Goal: Information Seeking & Learning: Learn about a topic

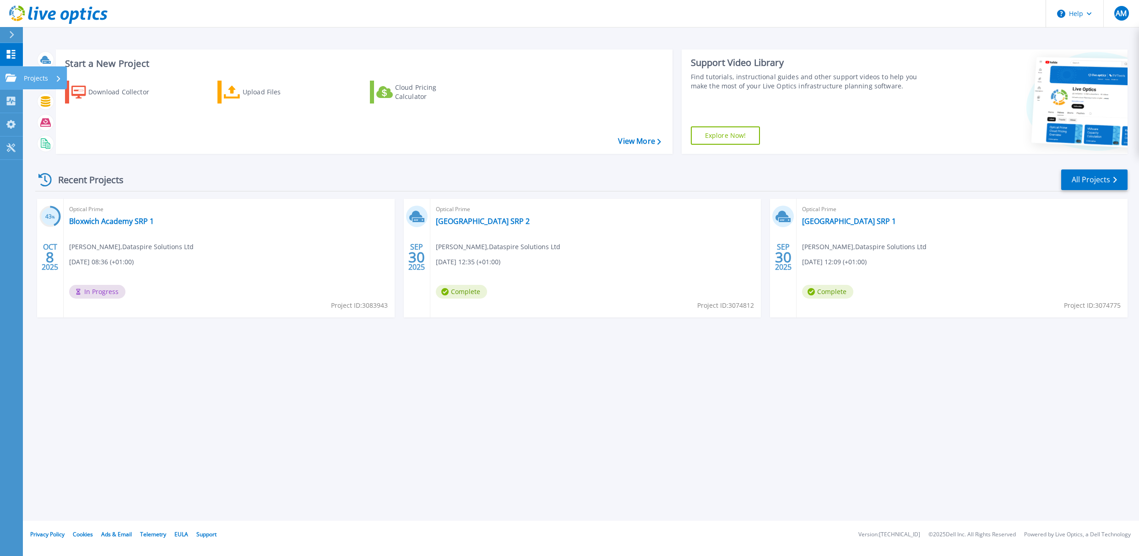
click at [6, 76] on icon at bounding box center [10, 78] width 11 height 8
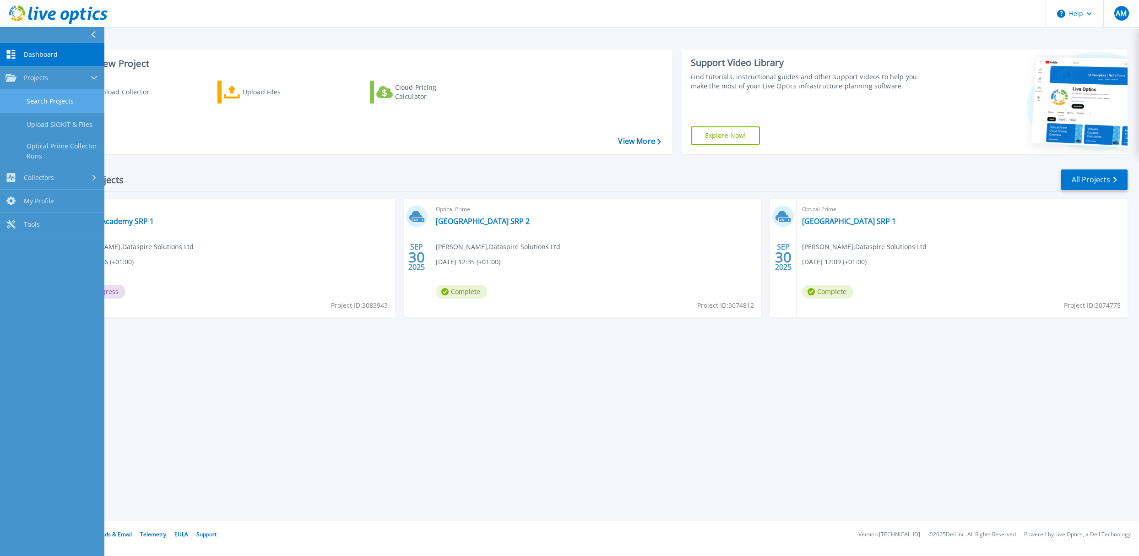
click at [42, 102] on link "Search Projects" at bounding box center [52, 101] width 104 height 23
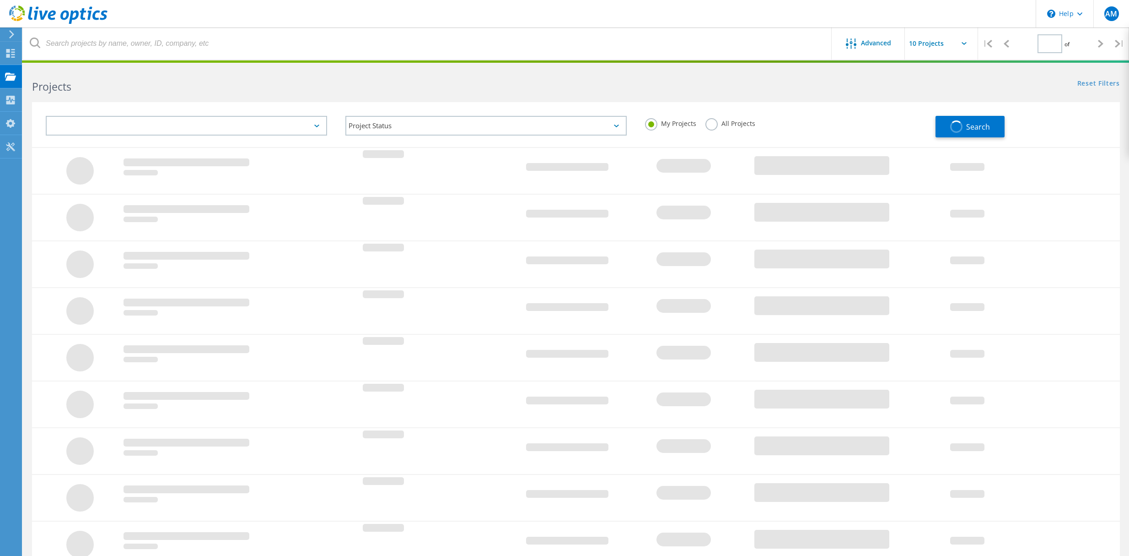
type input "1"
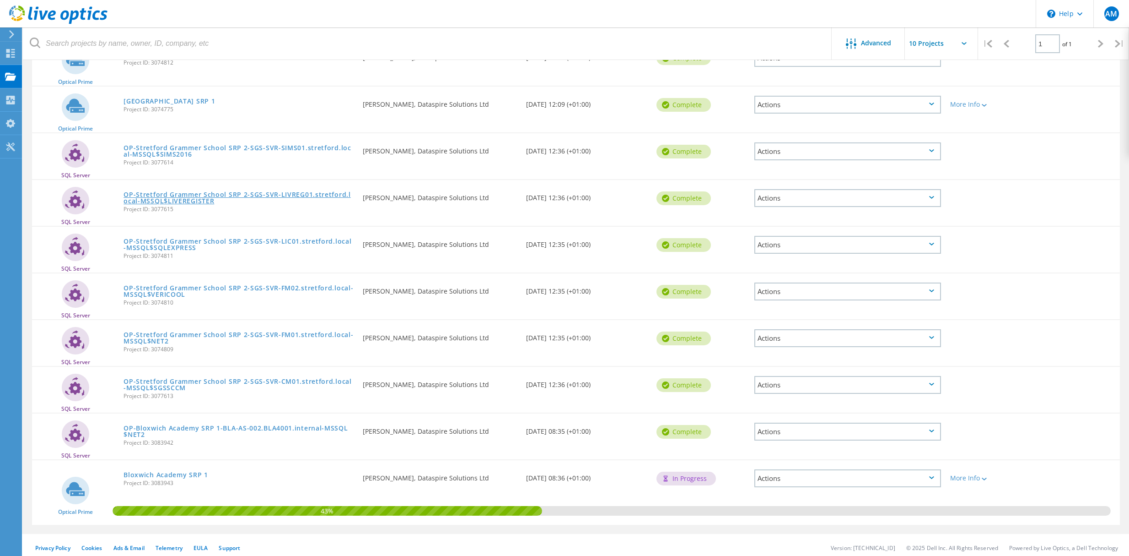
scroll to position [130, 0]
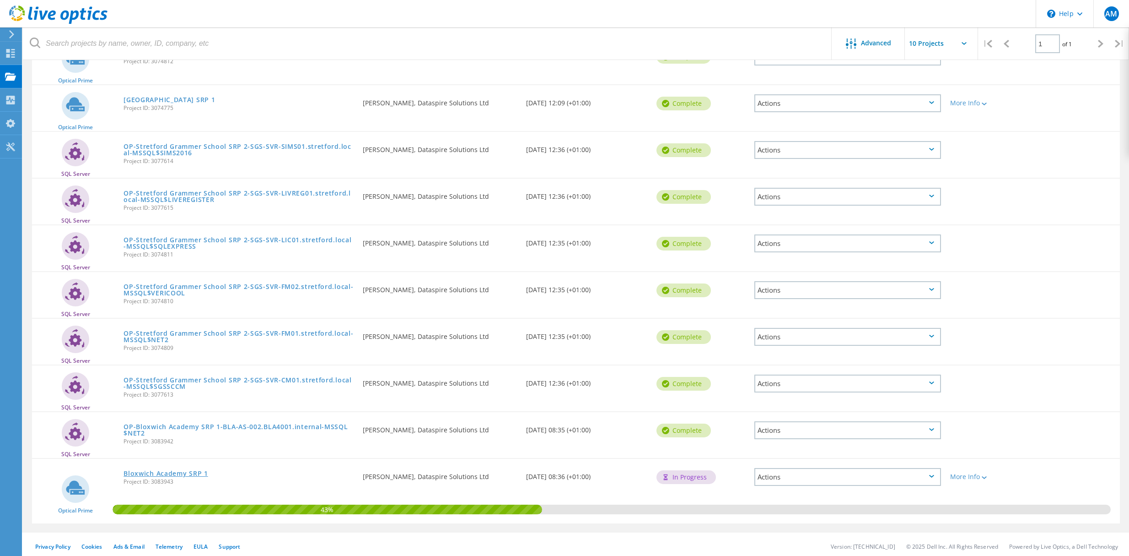
click at [166, 470] on link "Bloxwich Academy SRP 1" at bounding box center [166, 473] width 84 height 6
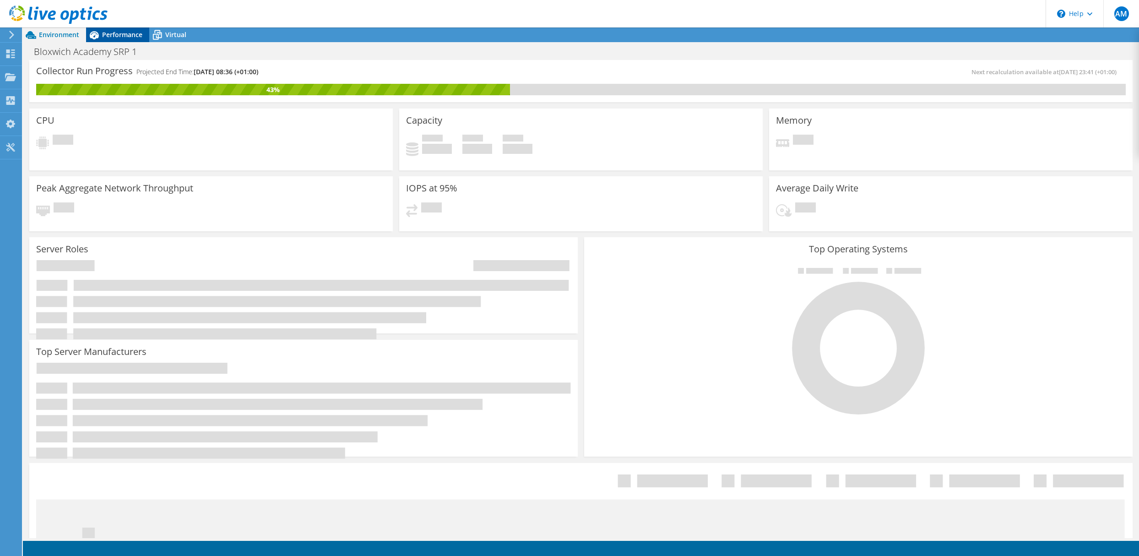
click at [114, 33] on span "Performance" at bounding box center [122, 34] width 40 height 9
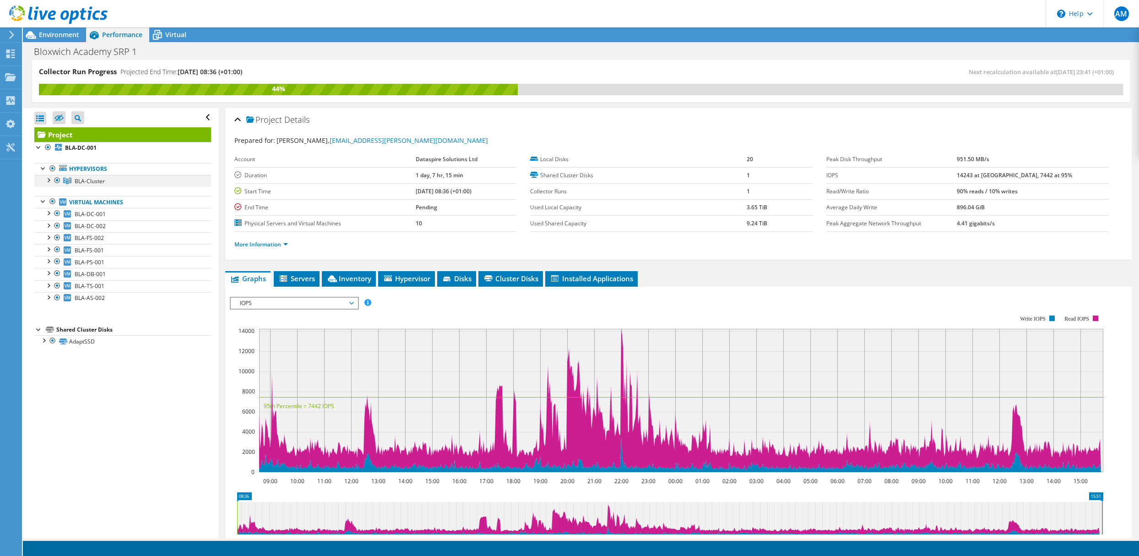
click at [49, 180] on div at bounding box center [47, 179] width 9 height 9
click at [41, 168] on div at bounding box center [43, 167] width 9 height 9
click at [45, 179] on div at bounding box center [47, 179] width 9 height 9
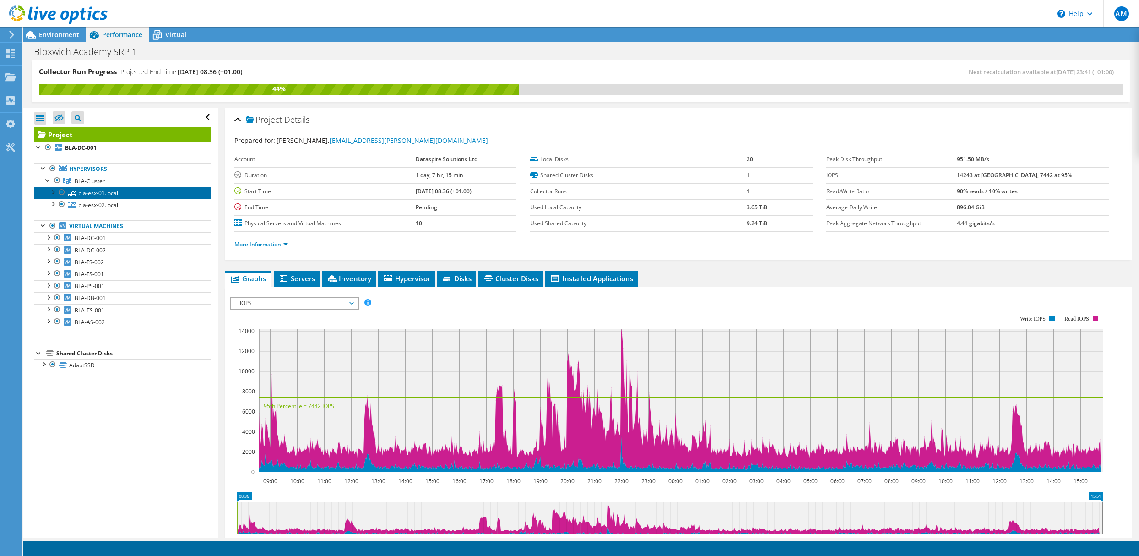
click at [93, 194] on link "bla-esx-01.local" at bounding box center [122, 193] width 177 height 12
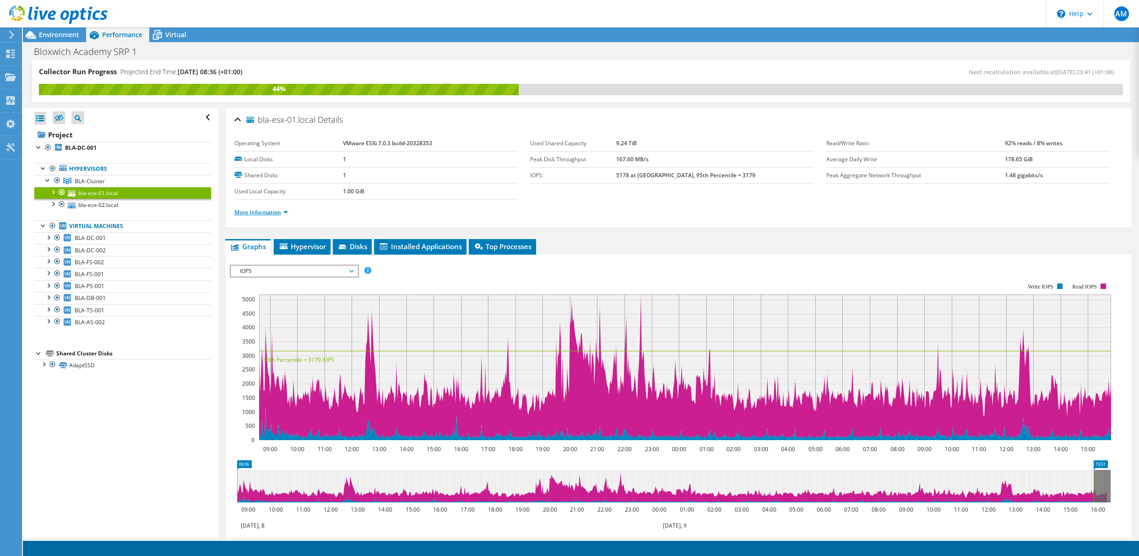
click at [279, 210] on link "More Information" at bounding box center [261, 212] width 54 height 8
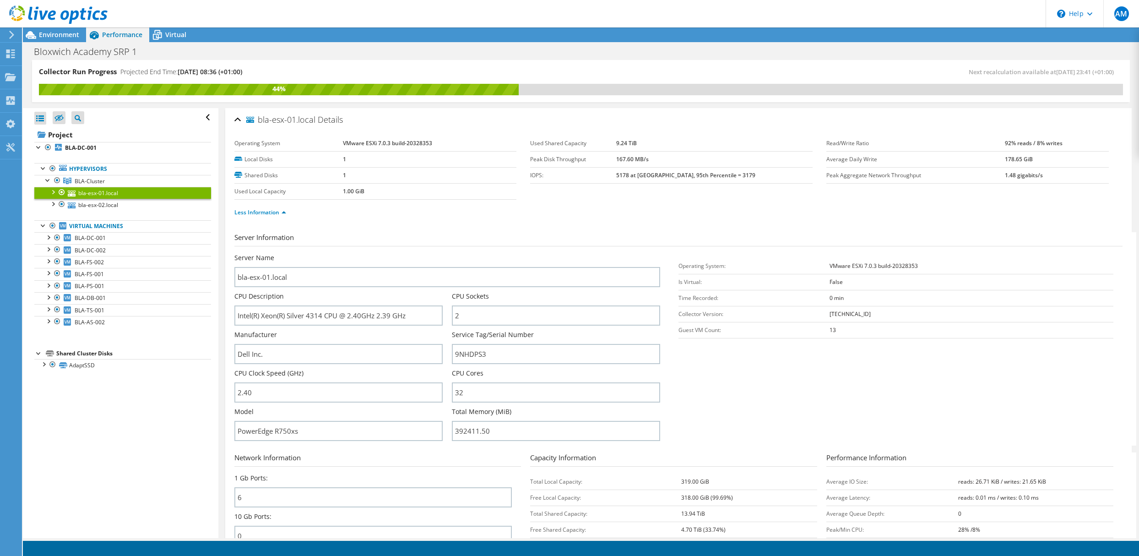
click at [437, 140] on td "VMware ESXi 7.0.3 build-20328353" at bounding box center [429, 143] width 173 height 16
drag, startPoint x: 431, startPoint y: 143, endPoint x: 339, endPoint y: 145, distance: 91.5
click at [339, 145] on tr "Operating System VMware ESXi 7.0.3 build-20328353" at bounding box center [375, 143] width 282 height 16
copy tr "VMware ESXi 7.0.3 build-20328353"
drag, startPoint x: 410, startPoint y: 316, endPoint x: 231, endPoint y: 313, distance: 179.4
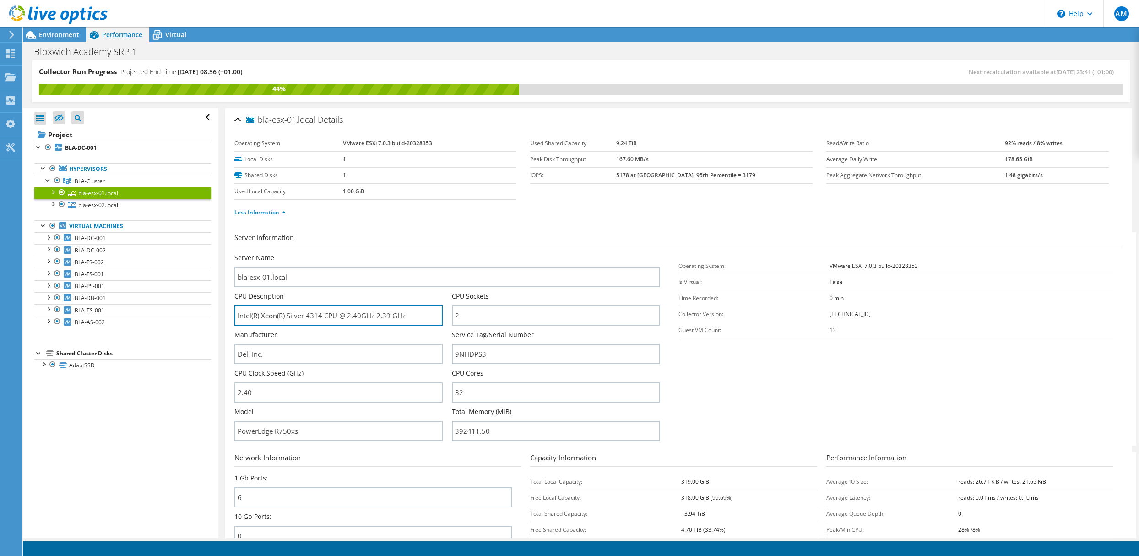
click at [231, 313] on div "bla-esx-01.local Details Operating System VMware ESXi 7.0.3 build-20328353 Loca…" at bounding box center [678, 375] width 906 height 535
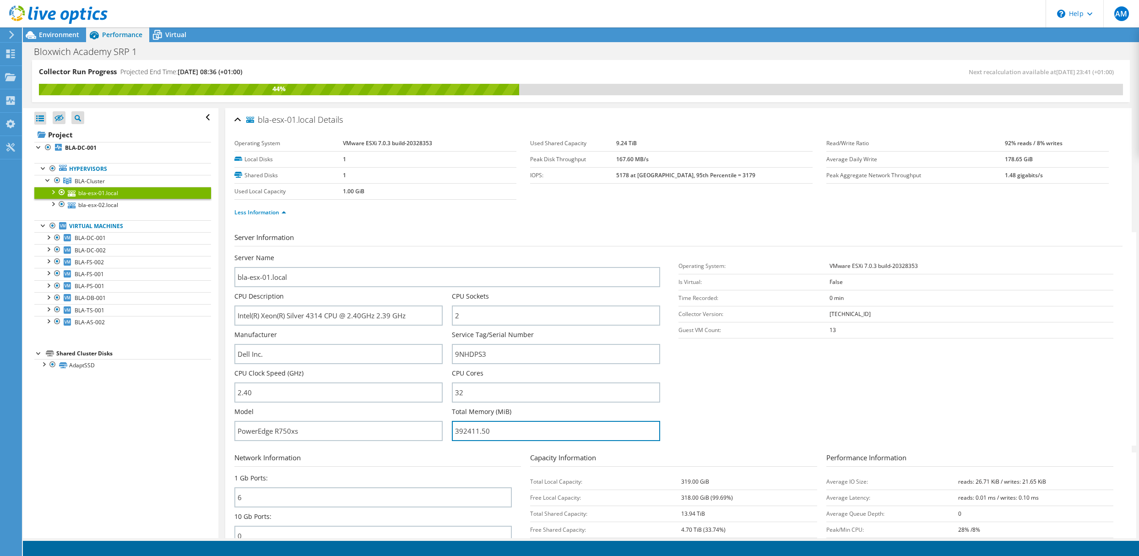
drag, startPoint x: 492, startPoint y: 427, endPoint x: 448, endPoint y: 431, distance: 45.0
click at [448, 253] on div "Server Name bla-esx-01.local CPU Description Intel(R) Xeon(R) Silver 4314 CPU @…" at bounding box center [451, 253] width 435 height 0
click at [276, 213] on link "Less Information" at bounding box center [260, 212] width 52 height 8
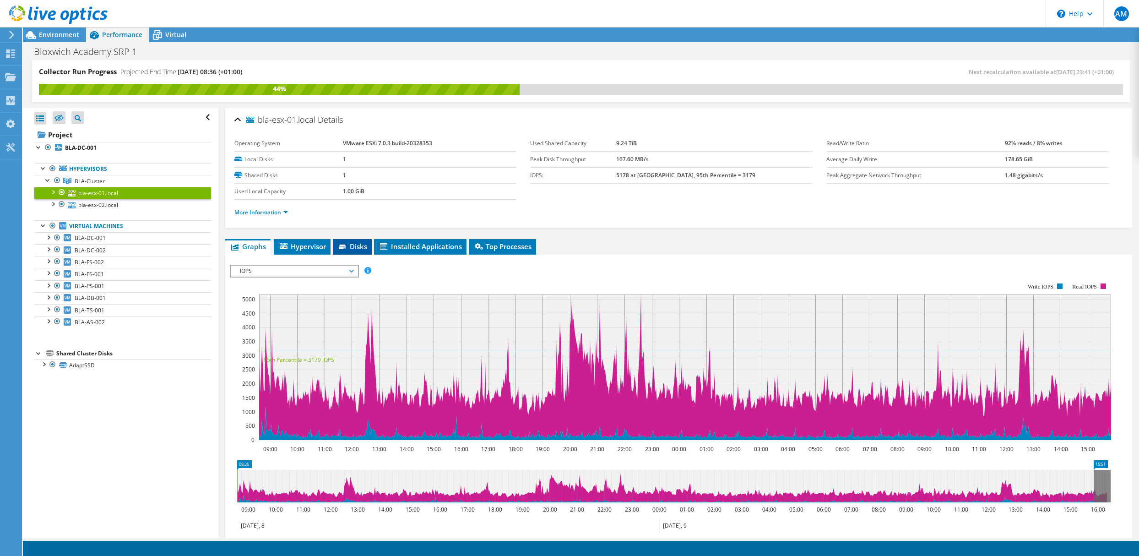
click at [352, 249] on span "Disks" at bounding box center [352, 246] width 30 height 9
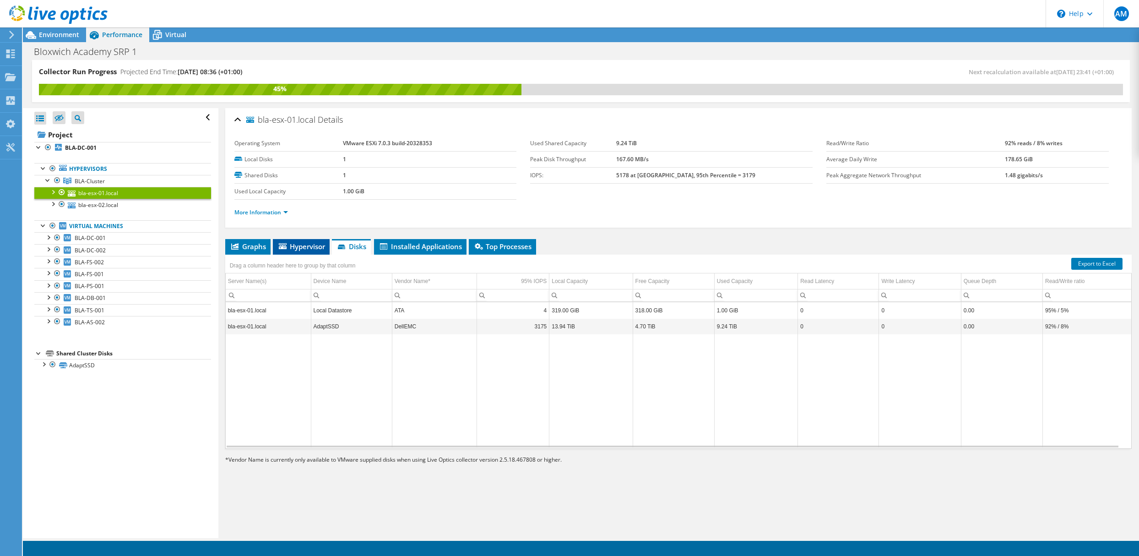
click at [300, 247] on span "Hypervisor" at bounding box center [301, 246] width 48 height 9
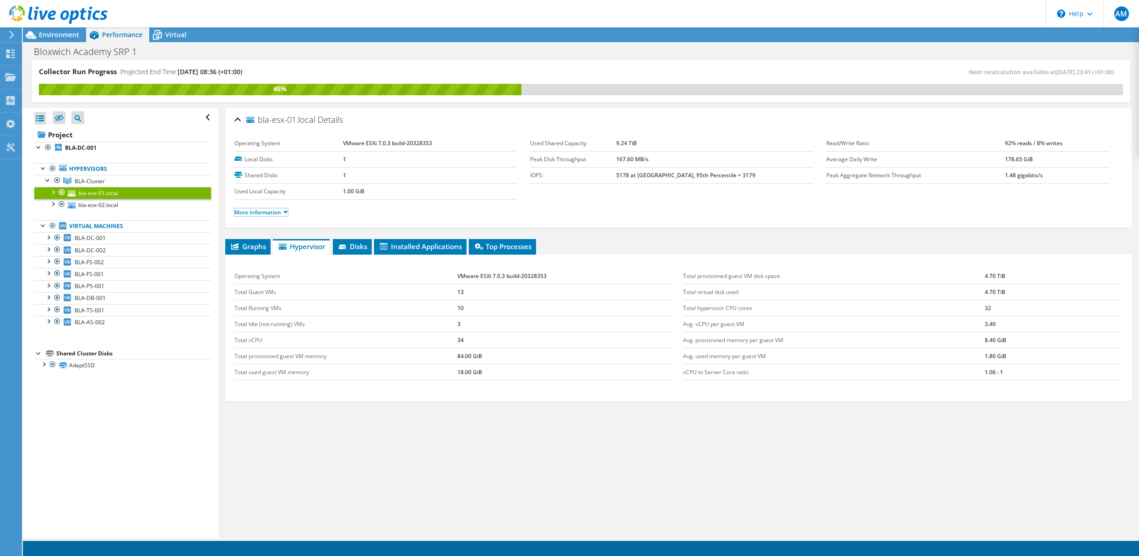
click at [282, 211] on link "More Information" at bounding box center [261, 212] width 54 height 8
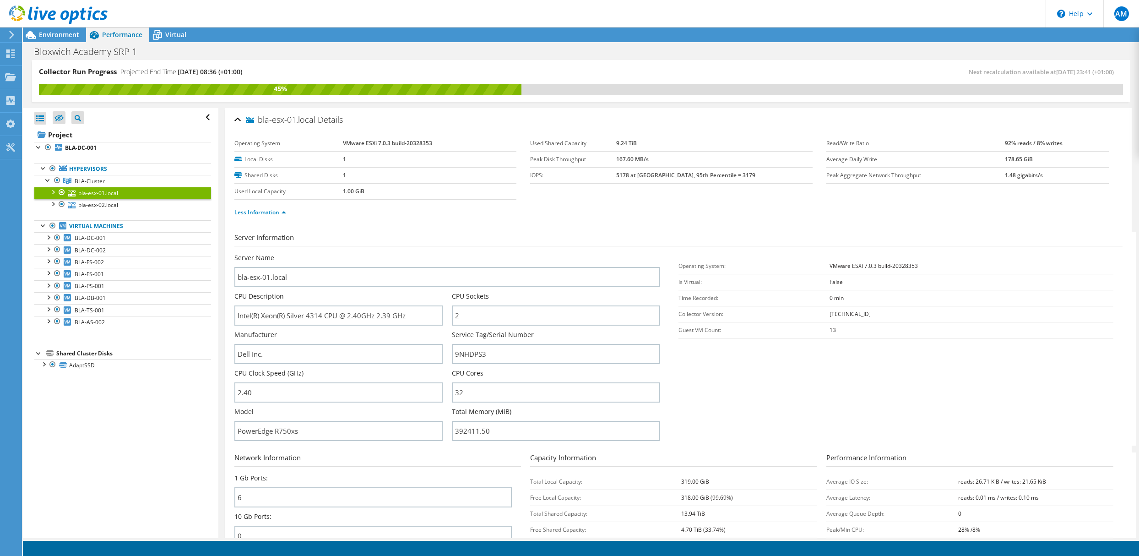
click at [271, 213] on link "Less Information" at bounding box center [260, 212] width 52 height 8
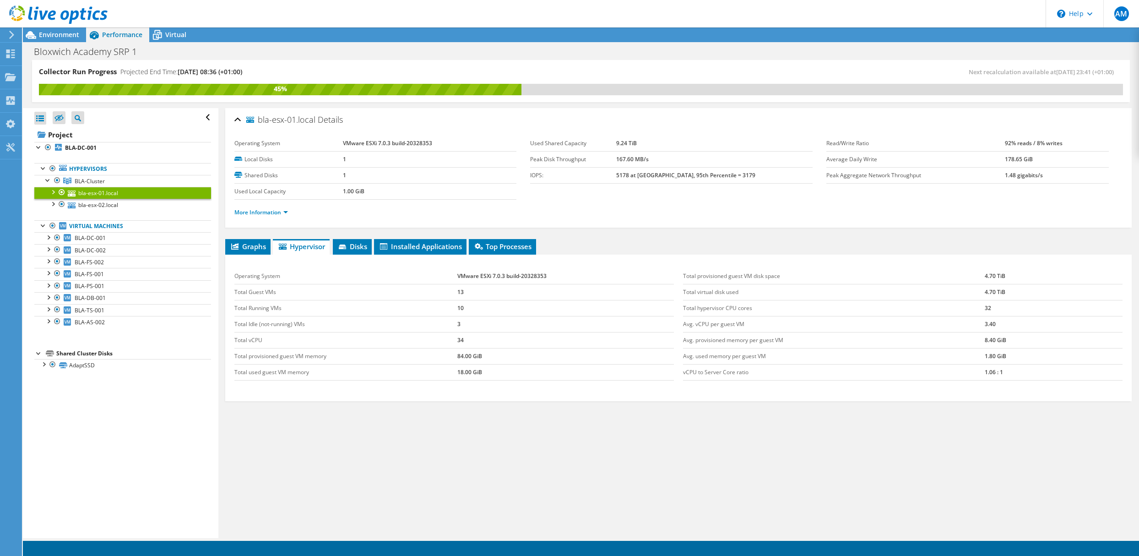
click at [50, 193] on div at bounding box center [52, 191] width 9 height 9
click at [96, 230] on link "Network Interfaces" at bounding box center [122, 229] width 177 height 12
click at [57, 227] on div at bounding box center [57, 227] width 9 height 9
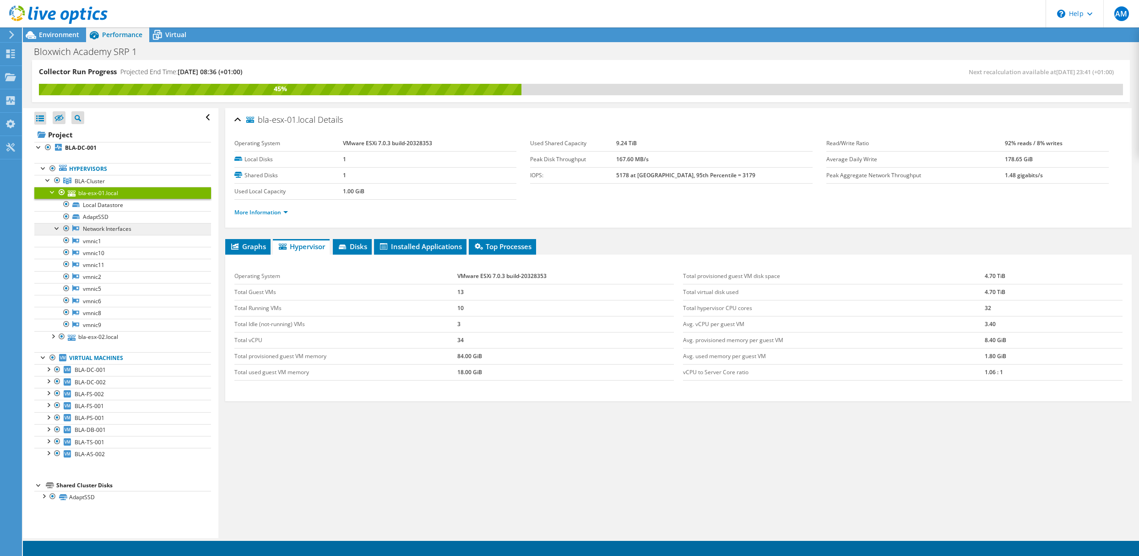
click at [103, 228] on link "Network Interfaces" at bounding box center [122, 229] width 177 height 12
click at [92, 242] on link "vmnic1" at bounding box center [122, 241] width 177 height 12
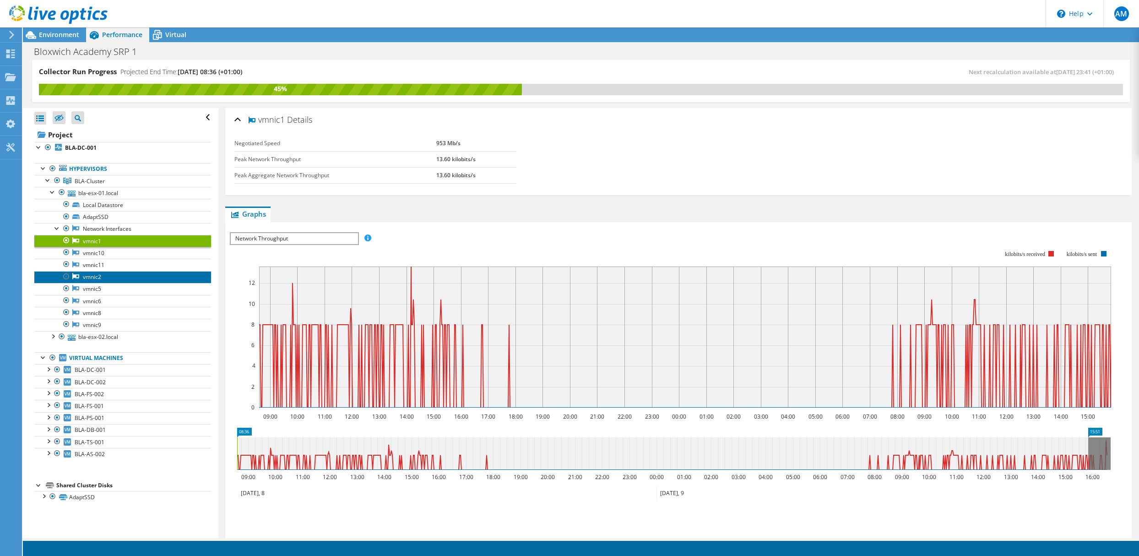
click at [89, 278] on link "vmnic2" at bounding box center [122, 277] width 177 height 12
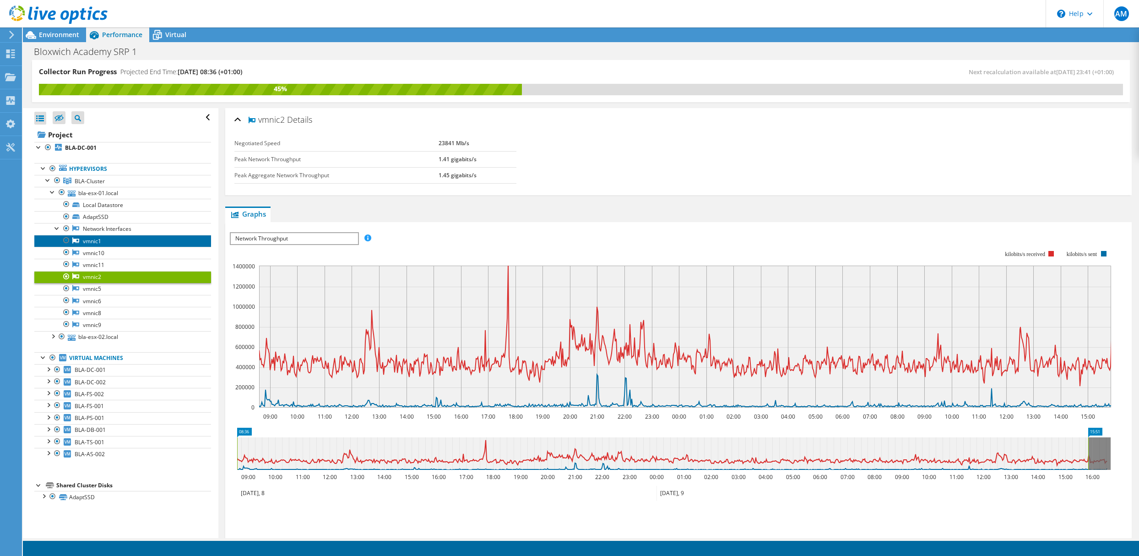
click at [93, 240] on link "vmnic1" at bounding box center [122, 241] width 177 height 12
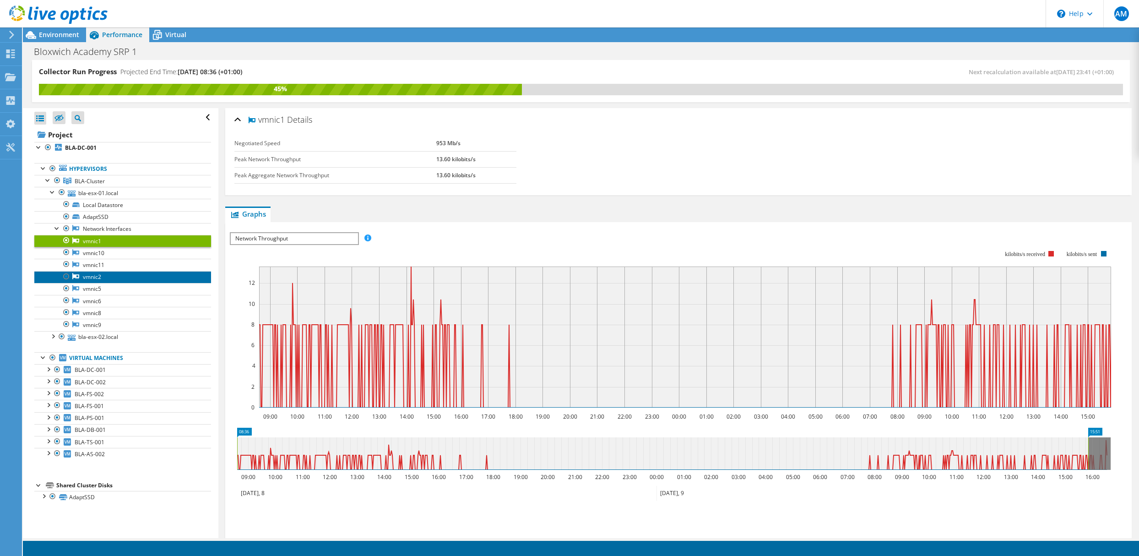
click at [87, 277] on link "vmnic2" at bounding box center [122, 277] width 177 height 12
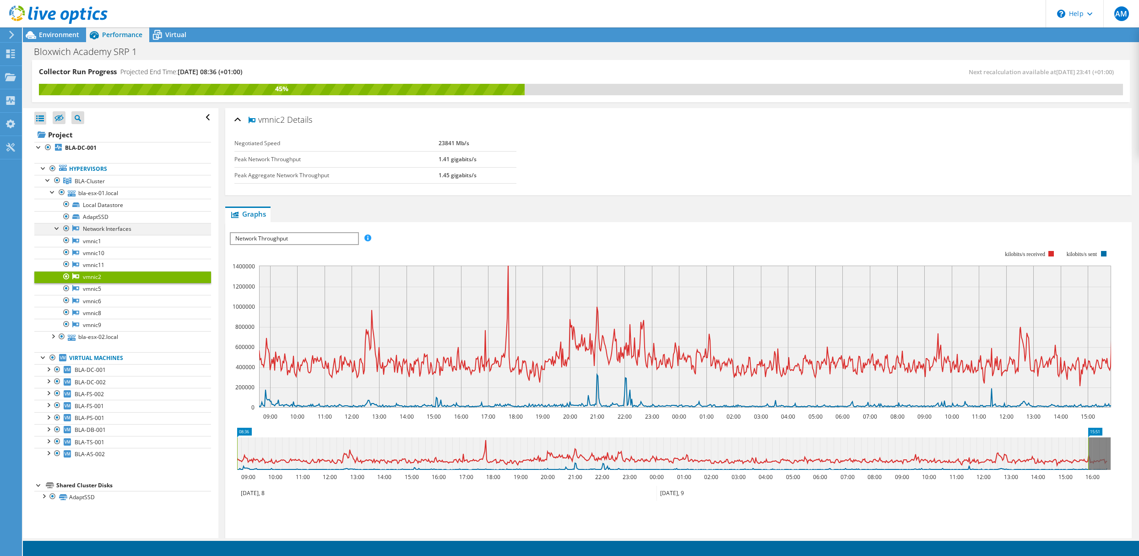
click at [55, 231] on div at bounding box center [57, 227] width 9 height 9
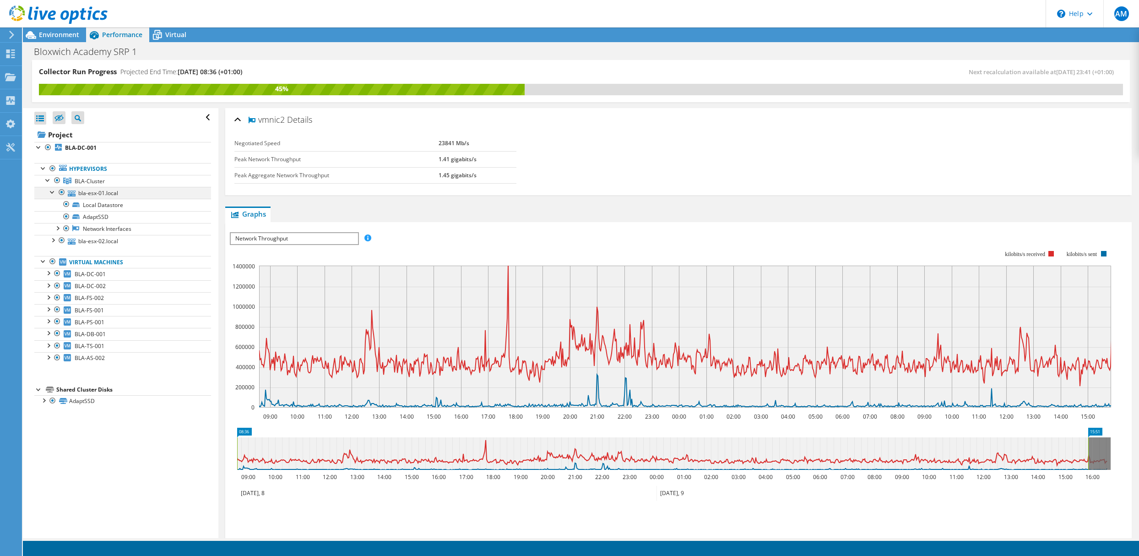
click at [49, 191] on div at bounding box center [52, 191] width 9 height 9
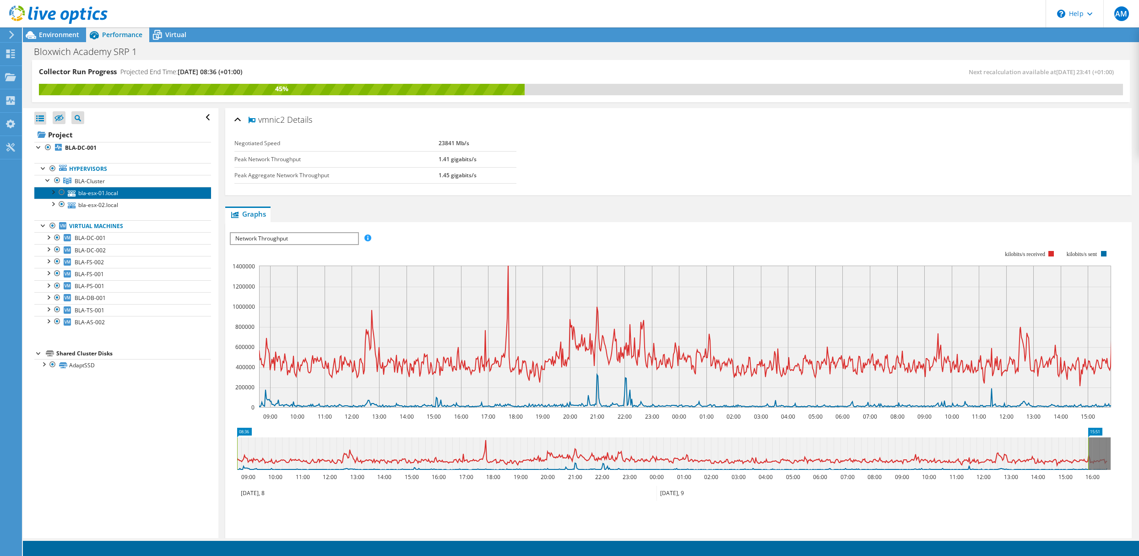
click at [103, 189] on link "bla-esx-01.local" at bounding box center [122, 193] width 177 height 12
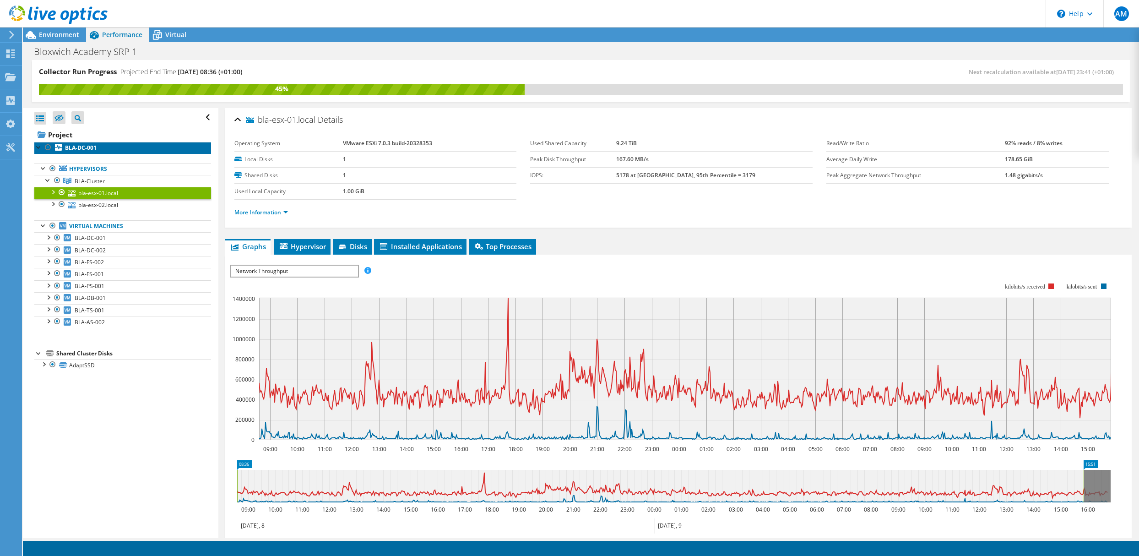
click at [77, 146] on b "BLA-DC-001" at bounding box center [81, 148] width 32 height 8
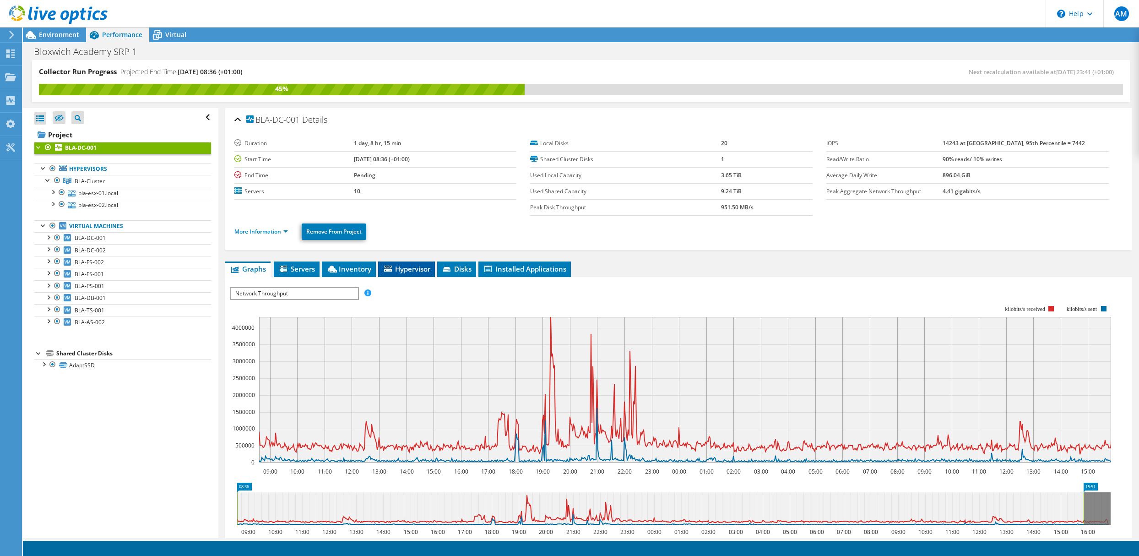
click at [412, 265] on span "Hypervisor" at bounding box center [407, 268] width 48 height 9
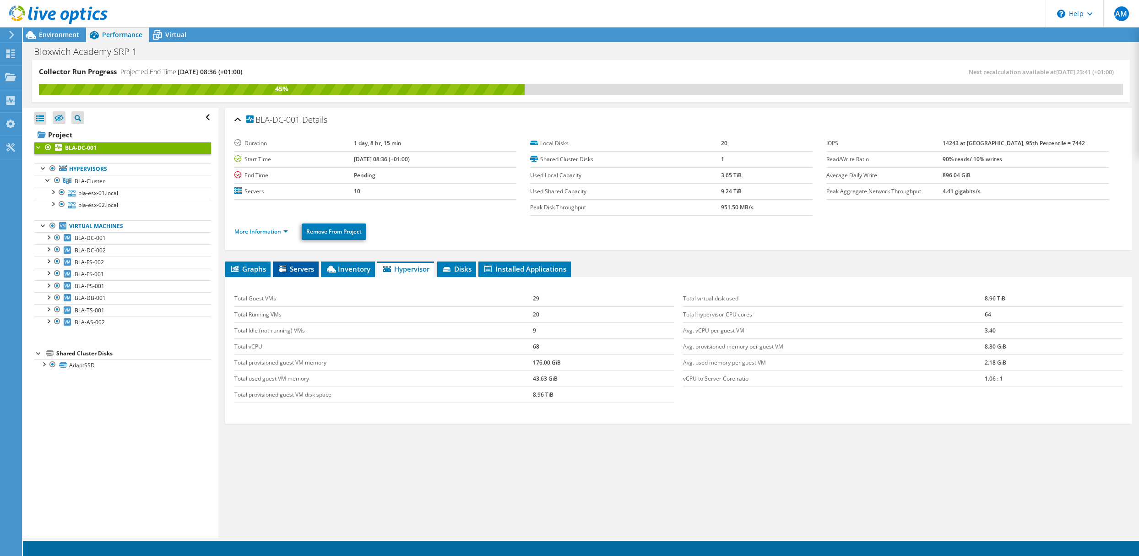
drag, startPoint x: 297, startPoint y: 262, endPoint x: 307, endPoint y: 275, distance: 15.9
click at [297, 262] on li "Servers" at bounding box center [296, 269] width 46 height 16
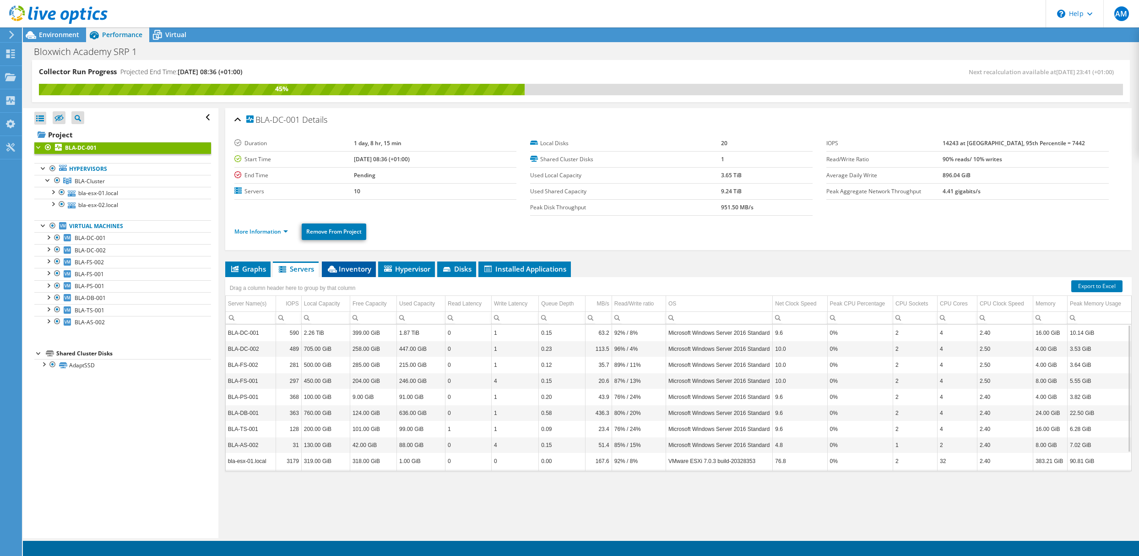
click at [355, 269] on span "Inventory" at bounding box center [348, 268] width 45 height 9
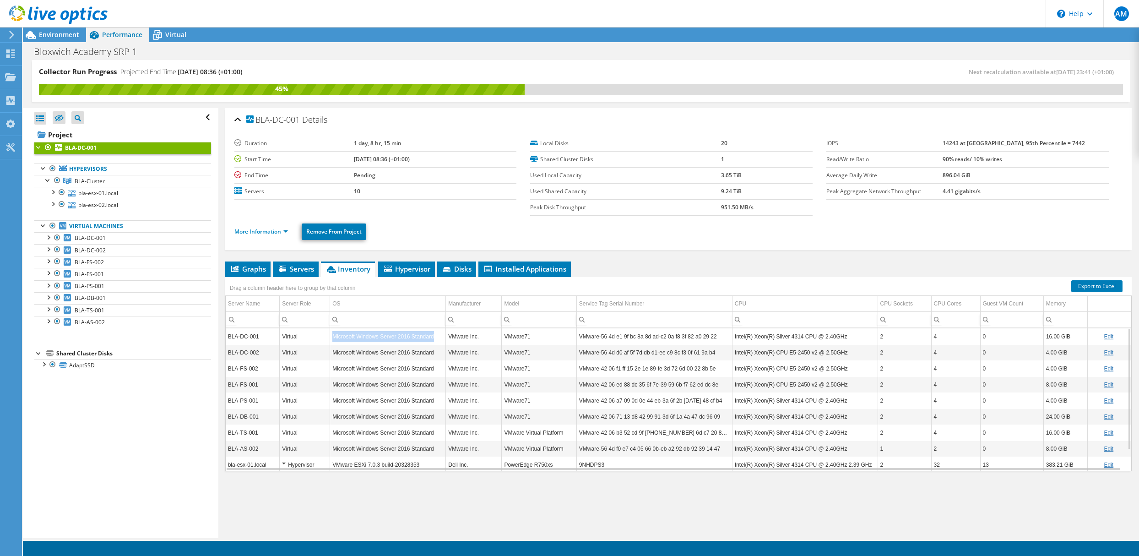
drag, startPoint x: 328, startPoint y: 340, endPoint x: 432, endPoint y: 342, distance: 104.8
click at [432, 342] on tr "BLA-DC-001 Virtual Microsoft Windows Server 2016 Standard VMware Inc. VMware71 …" at bounding box center [678, 336] width 905 height 16
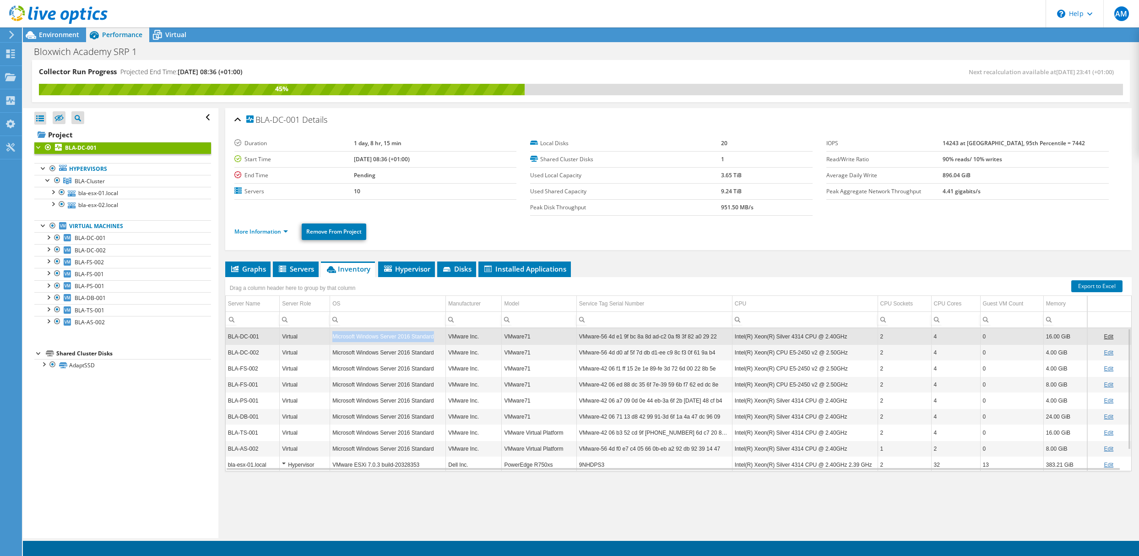
copy tr "Microsoft Windows Server 2016 Standard"
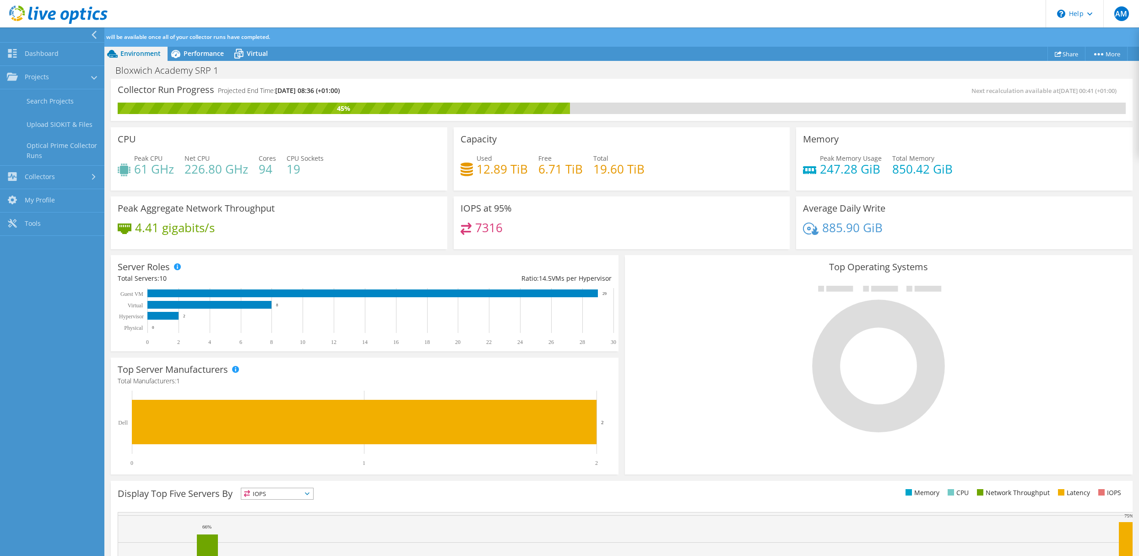
click at [206, 51] on span "Performance" at bounding box center [204, 53] width 40 height 9
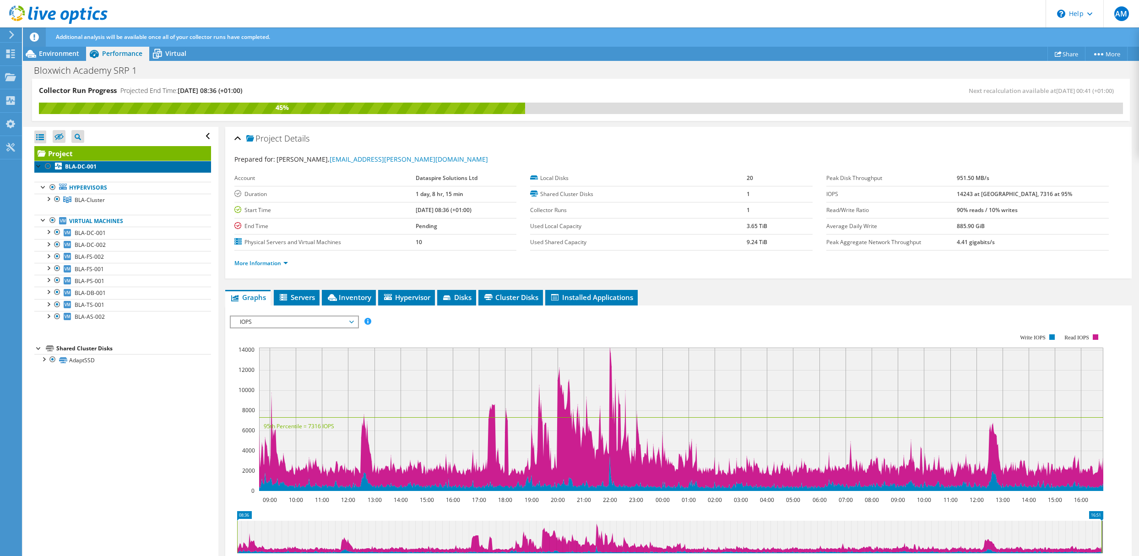
drag, startPoint x: 88, startPoint y: 163, endPoint x: 114, endPoint y: 171, distance: 27.2
click at [88, 163] on b "BLA-DC-001" at bounding box center [81, 166] width 32 height 8
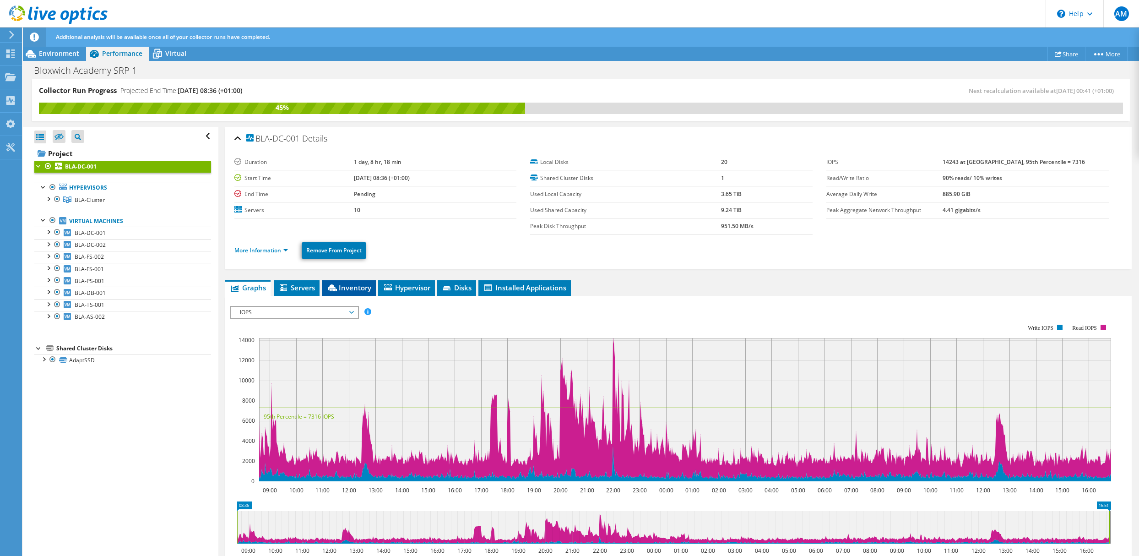
click at [360, 287] on span "Inventory" at bounding box center [348, 287] width 45 height 9
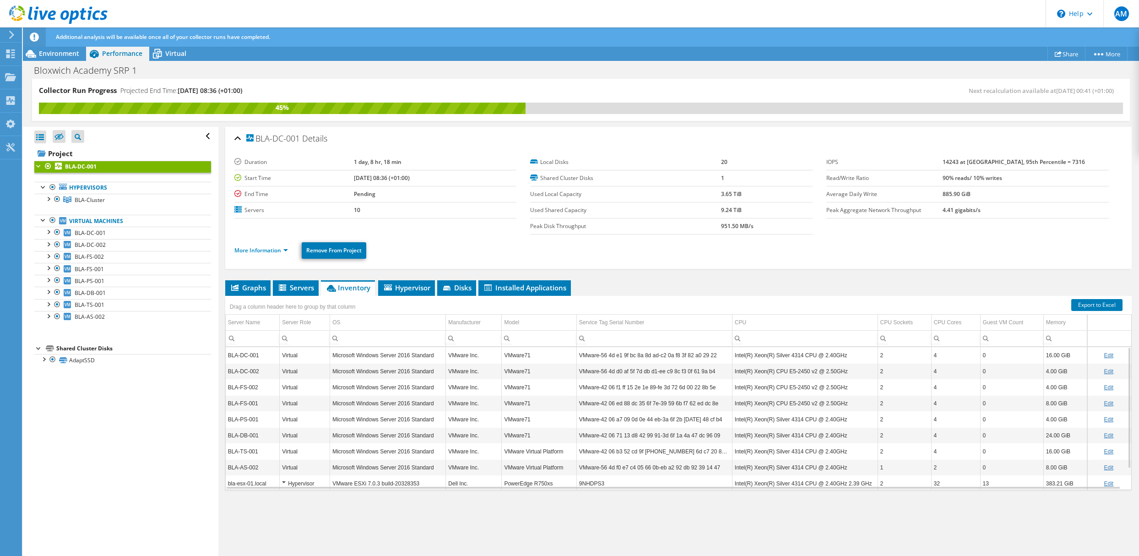
click at [300, 339] on input "Column Server Role, Filter cell" at bounding box center [305, 338] width 50 height 12
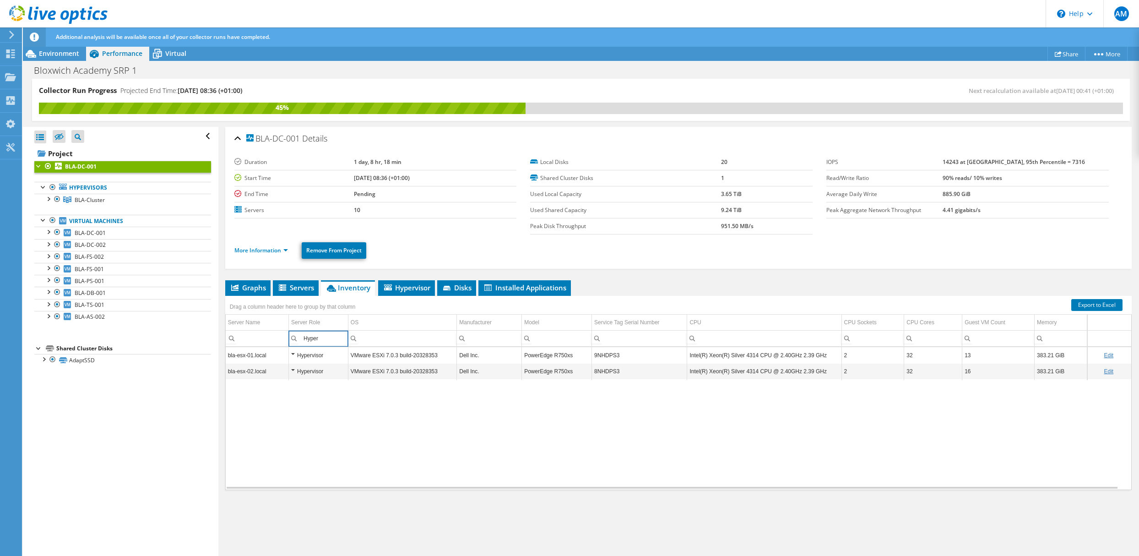
type input "Hyper"
click at [292, 354] on div "Hypervisor" at bounding box center [318, 355] width 54 height 11
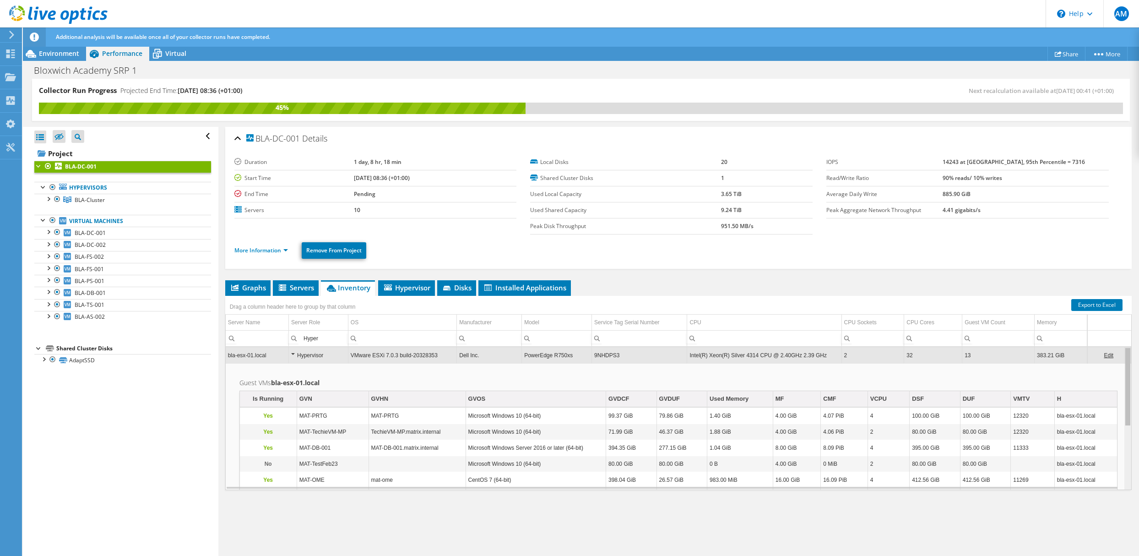
drag, startPoint x: 1118, startPoint y: 392, endPoint x: 1124, endPoint y: 403, distance: 12.3
click at [1124, 403] on body "AM End User [PERSON_NAME] [EMAIL_ADDRESS][PERSON_NAME][DOMAIN_NAME] Dataspire S…" at bounding box center [569, 278] width 1139 height 556
click at [49, 199] on div at bounding box center [47, 198] width 9 height 9
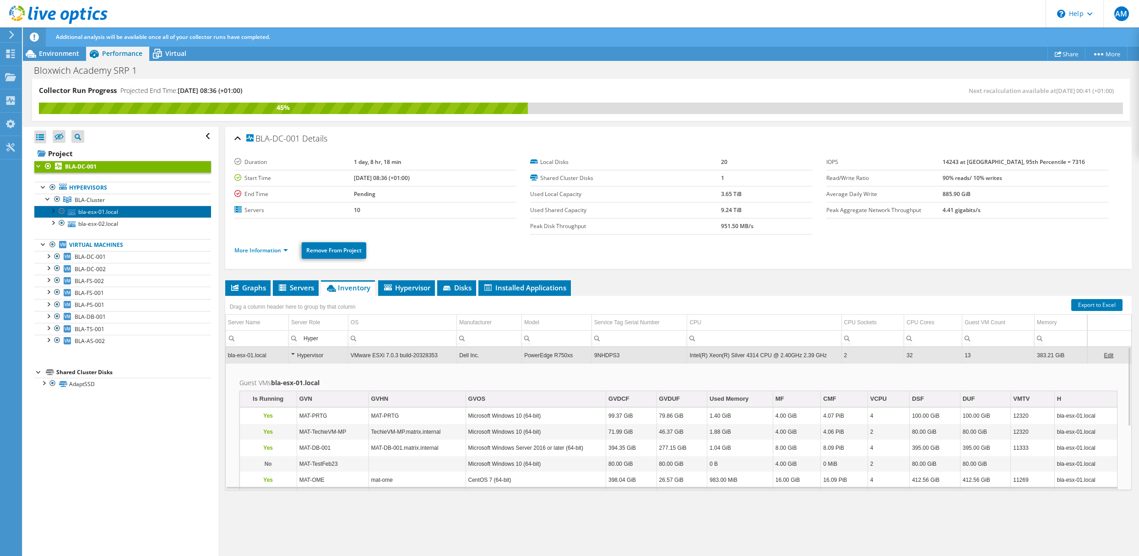
click at [85, 209] on link "bla-esx-01.local" at bounding box center [122, 211] width 177 height 12
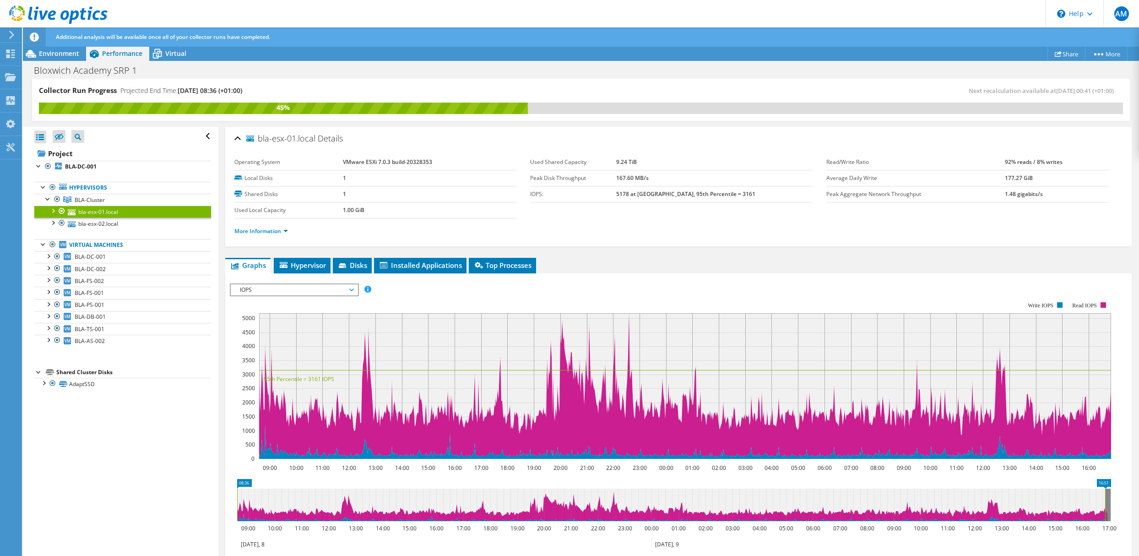
click at [52, 211] on div at bounding box center [52, 209] width 9 height 9
click at [85, 201] on span "BLA-Cluster" at bounding box center [90, 200] width 30 height 8
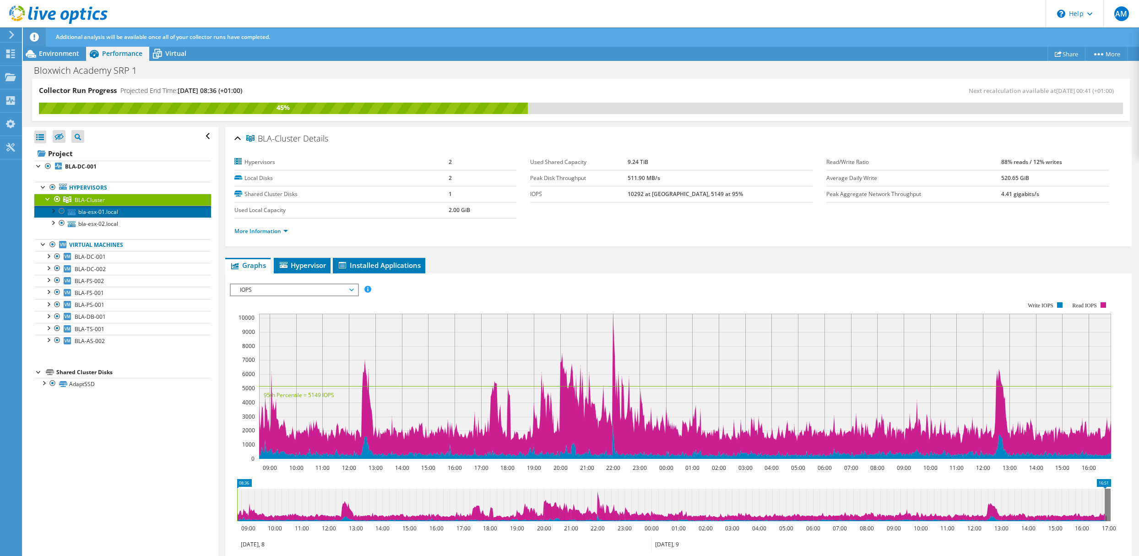
click at [86, 209] on link "bla-esx-01.local" at bounding box center [122, 211] width 177 height 12
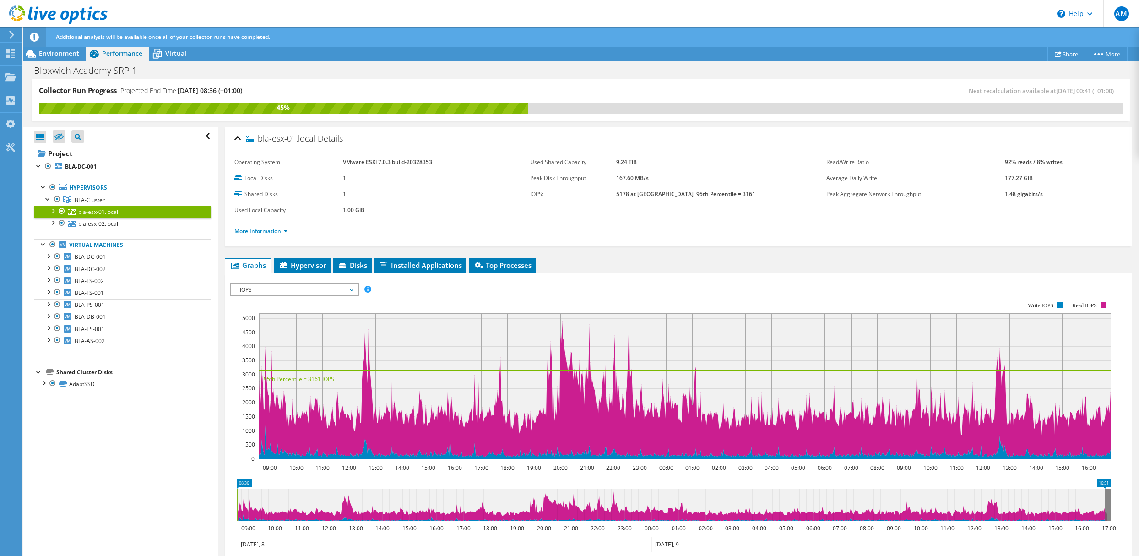
click at [282, 231] on link "More Information" at bounding box center [261, 231] width 54 height 8
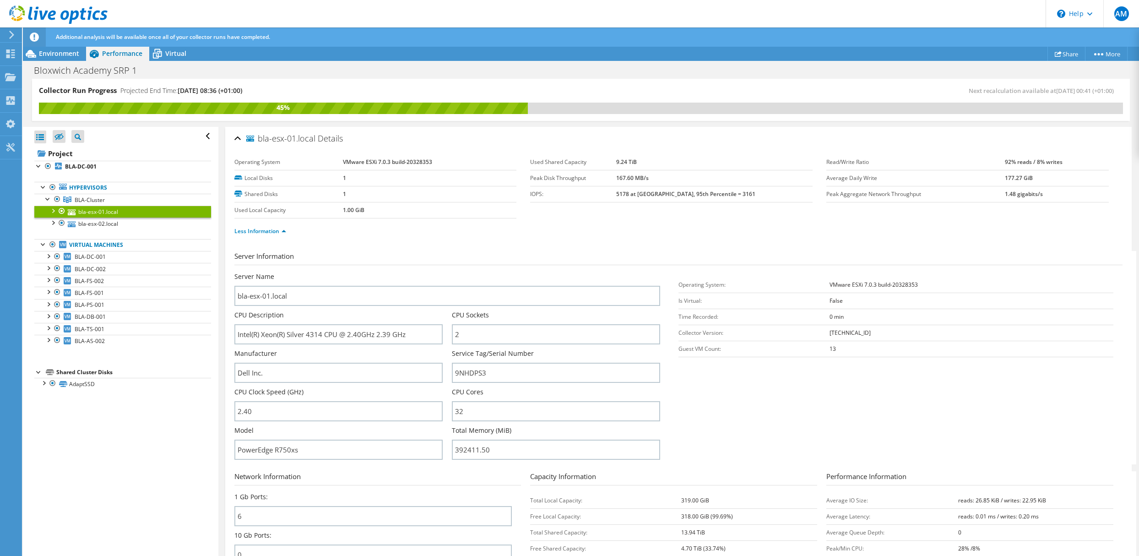
click at [198, 135] on div "Open All Close All Hide Excluded Nodes Project Tree Filter" at bounding box center [122, 136] width 177 height 19
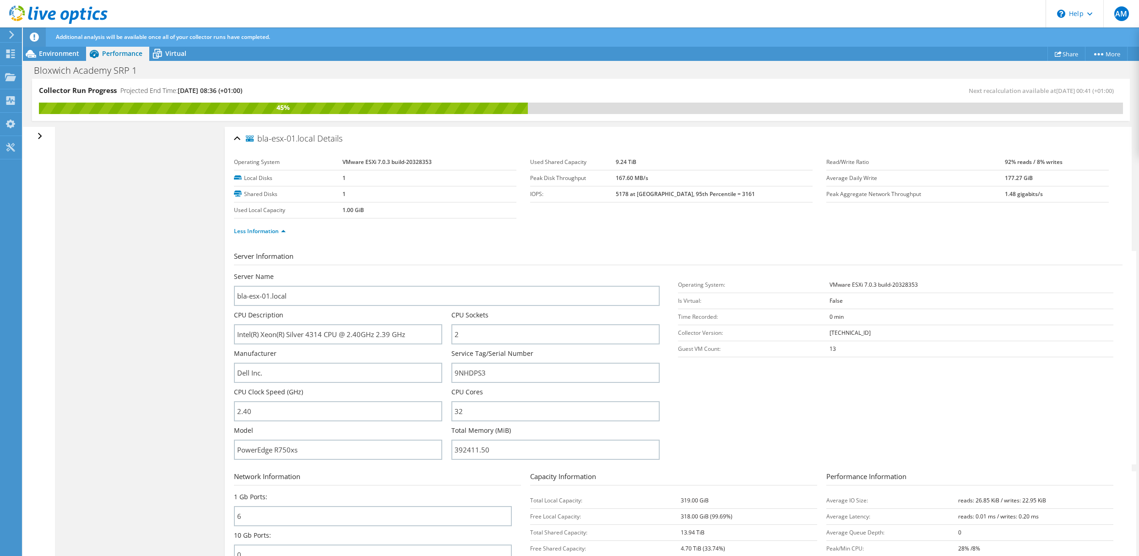
click at [41, 134] on div "Open All Close All Hide Excluded Nodes Project Tree Filter" at bounding box center [40, 136] width 13 height 19
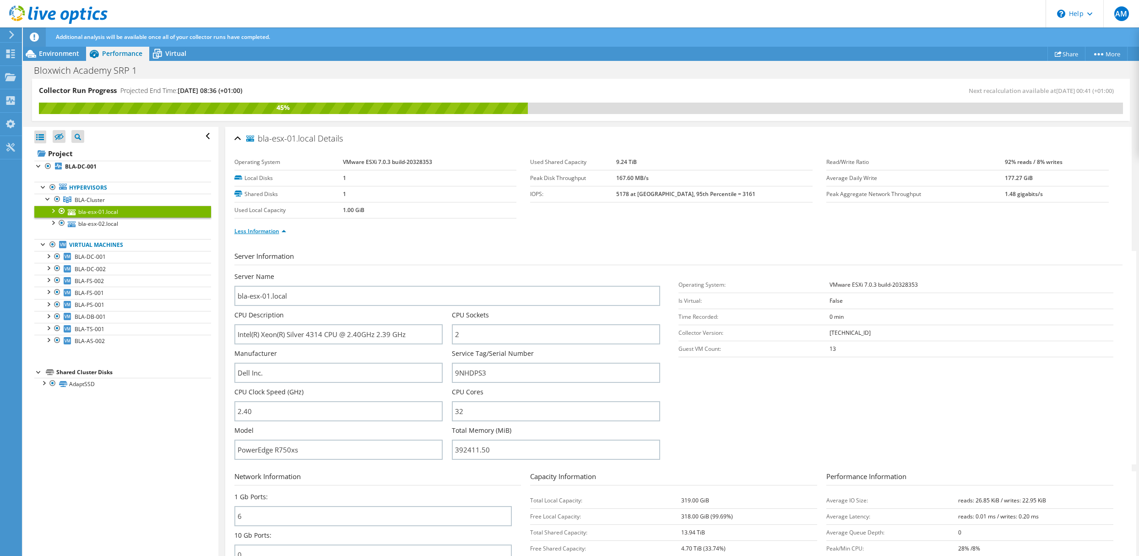
click at [275, 232] on link "Less Information" at bounding box center [260, 231] width 52 height 8
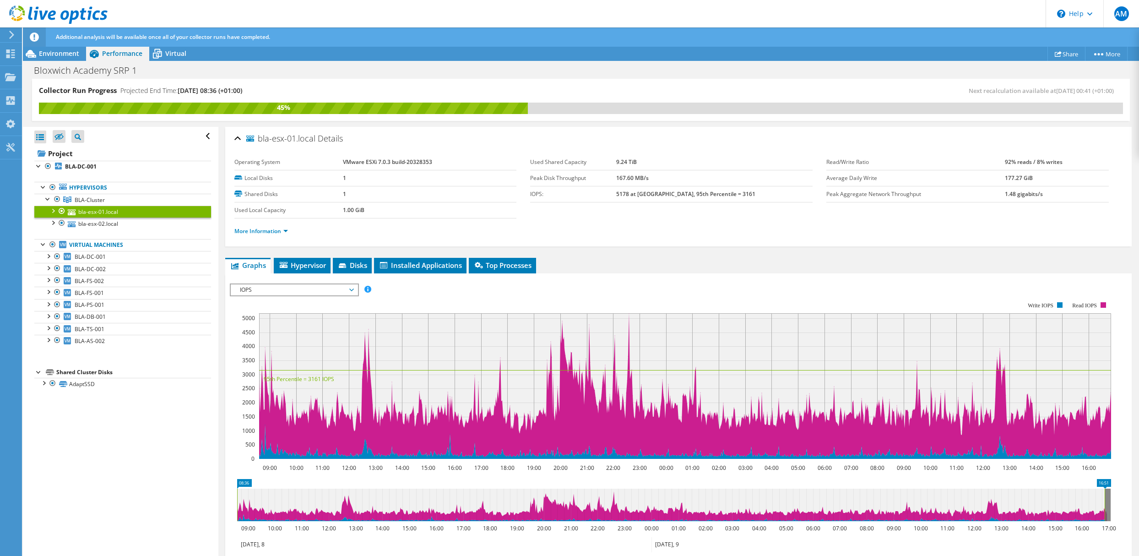
click at [54, 212] on div at bounding box center [52, 209] width 9 height 9
click at [52, 212] on div at bounding box center [52, 209] width 9 height 9
click at [304, 262] on span "Hypervisor" at bounding box center [302, 264] width 48 height 9
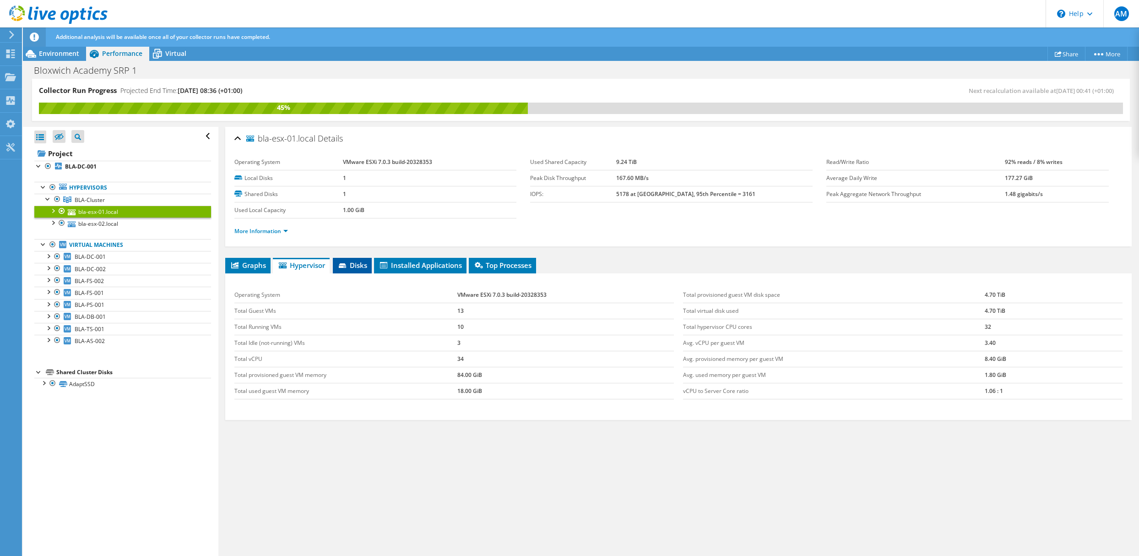
click at [350, 266] on span "Disks" at bounding box center [352, 264] width 30 height 9
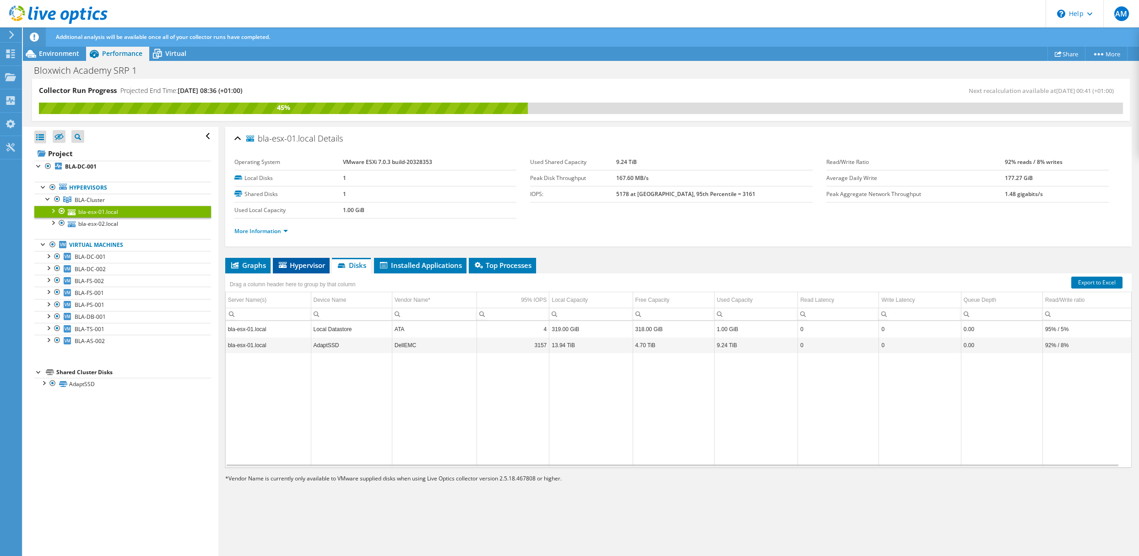
click at [310, 266] on span "Hypervisor" at bounding box center [301, 264] width 48 height 9
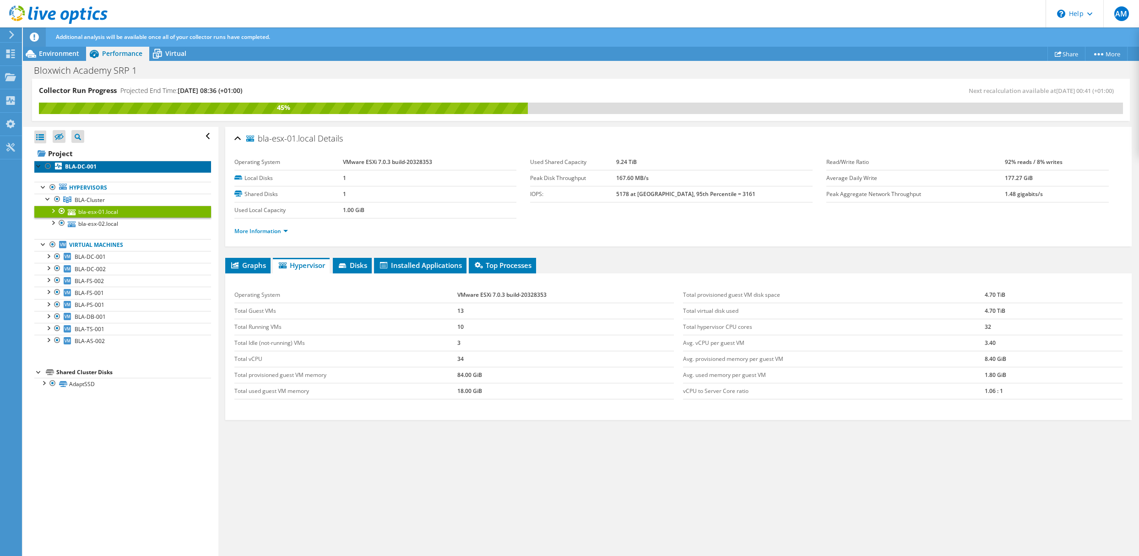
click at [66, 163] on b "BLA-DC-001" at bounding box center [81, 166] width 32 height 8
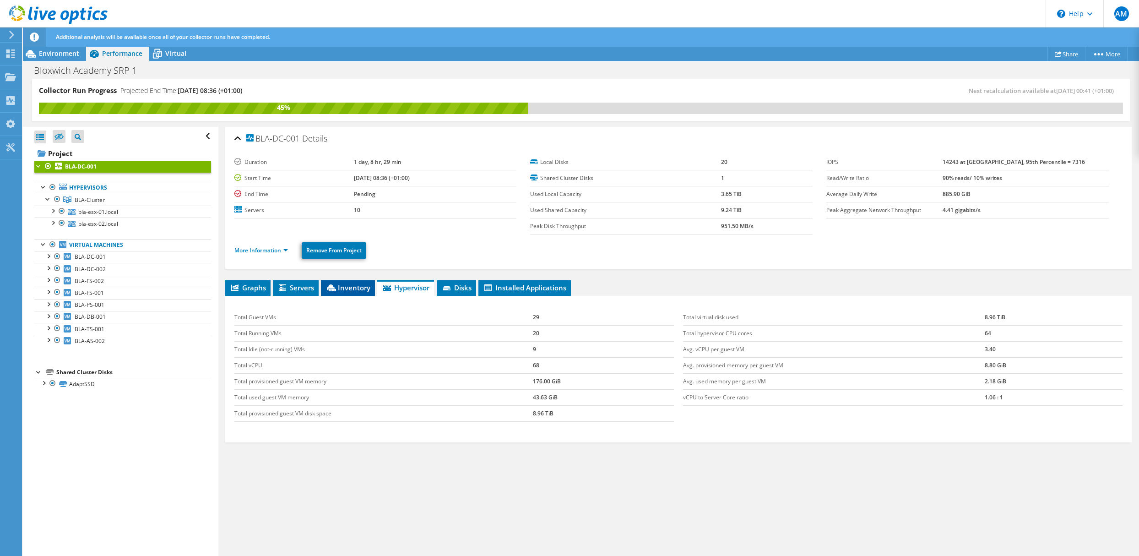
drag, startPoint x: 350, startPoint y: 292, endPoint x: 360, endPoint y: 292, distance: 9.6
click at [351, 292] on li "Inventory" at bounding box center [348, 288] width 54 height 16
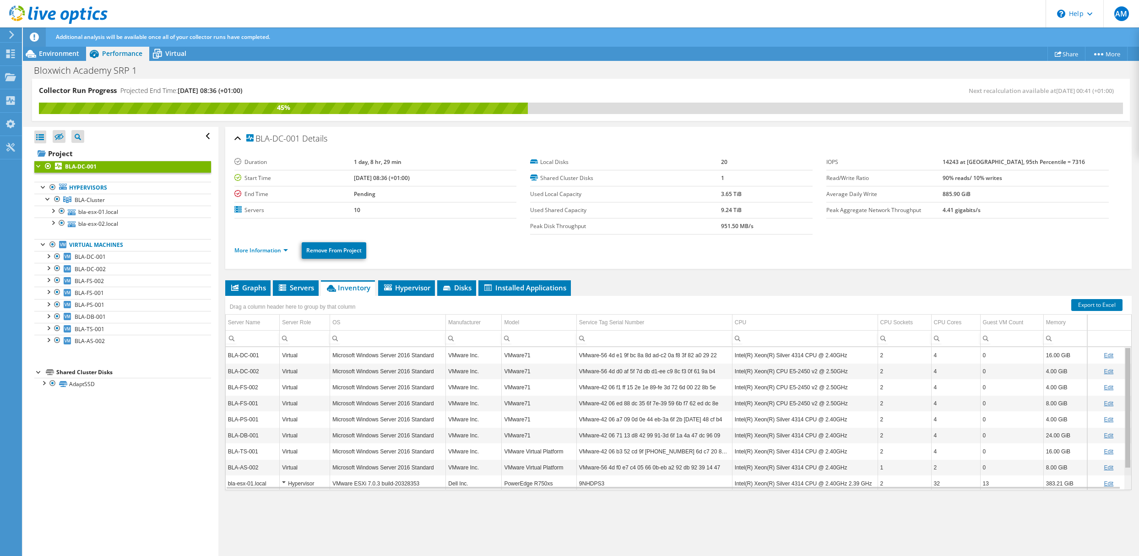
drag, startPoint x: 1119, startPoint y: 384, endPoint x: 1106, endPoint y: 363, distance: 24.9
click at [1106, 363] on body "AM End User [PERSON_NAME] [EMAIL_ADDRESS][PERSON_NAME][DOMAIN_NAME] Dataspire S…" at bounding box center [569, 278] width 1139 height 556
